Goal: Check status: Check status

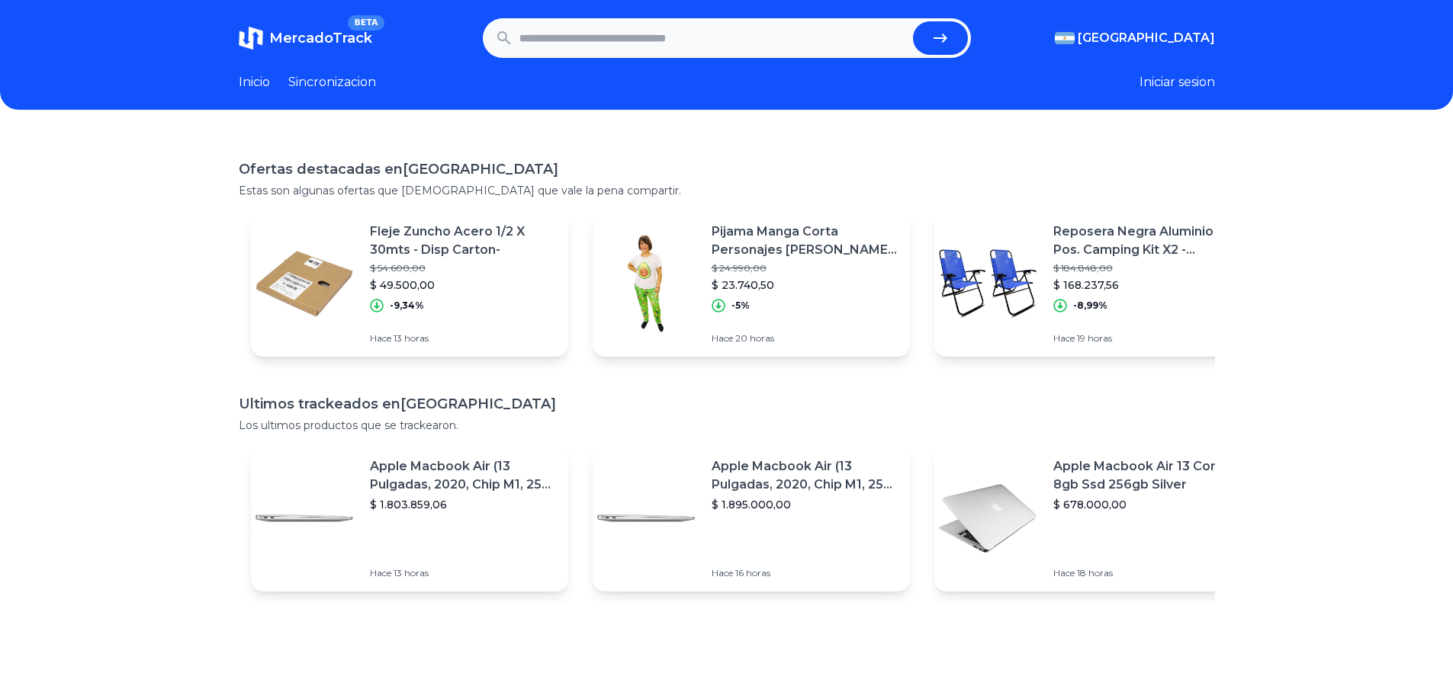
click at [638, 31] on input "text" at bounding box center [712, 38] width 387 height 34
paste input "**********"
click at [946, 29] on icon "submit" at bounding box center [940, 38] width 18 height 18
type input "**********"
